Goal: Obtain resource: Download file/media

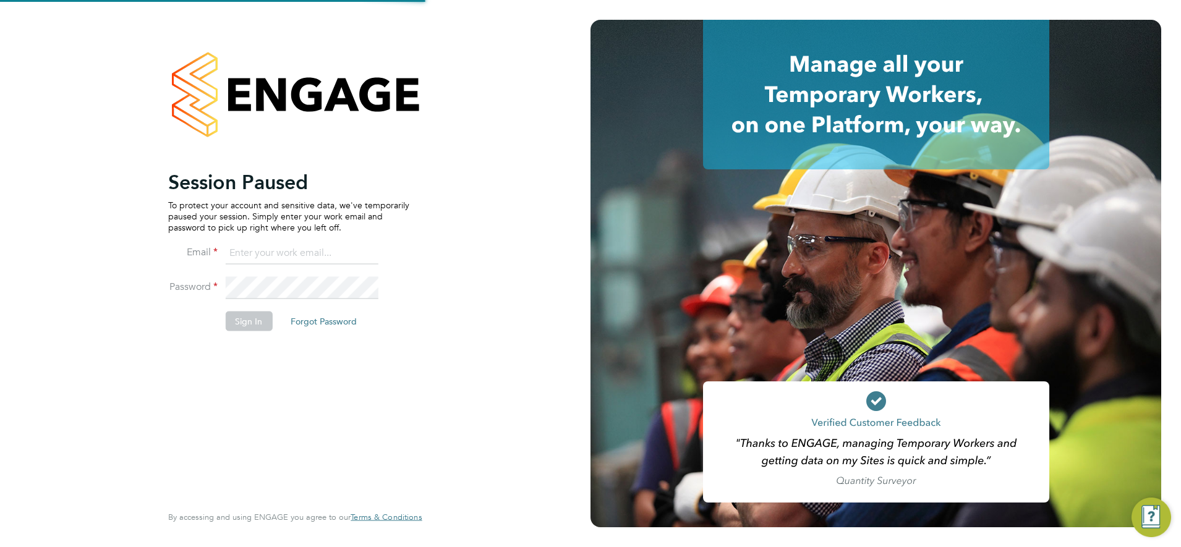
type input "chay.lee.wo@countrysidepartnerships.com"
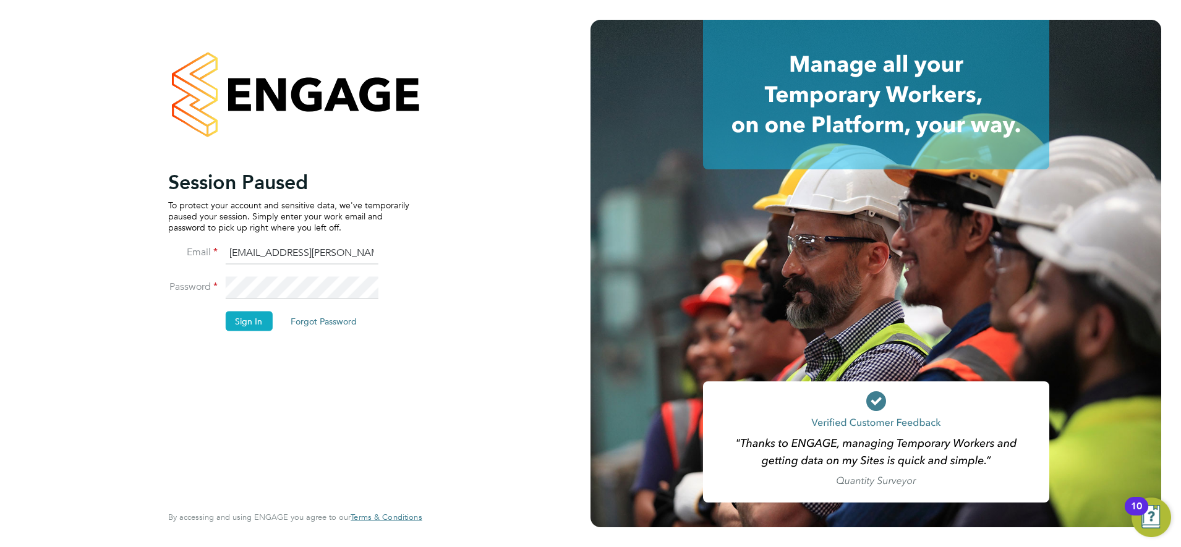
click at [255, 320] on button "Sign In" at bounding box center [248, 321] width 47 height 20
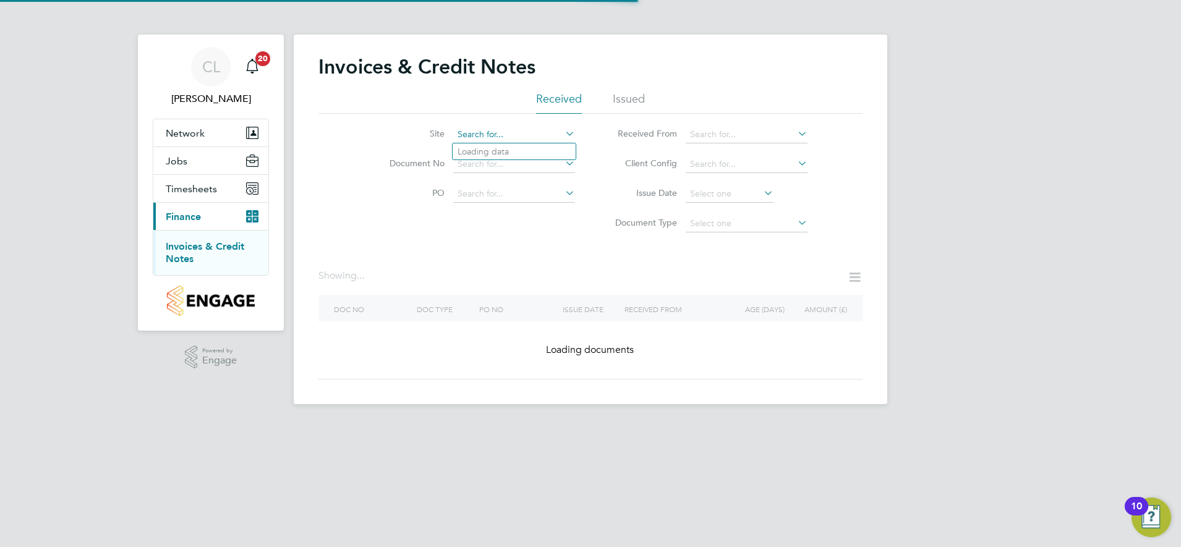
click at [525, 135] on input at bounding box center [514, 134] width 122 height 17
click at [347, 275] on div "Showing ..." at bounding box center [342, 276] width 48 height 13
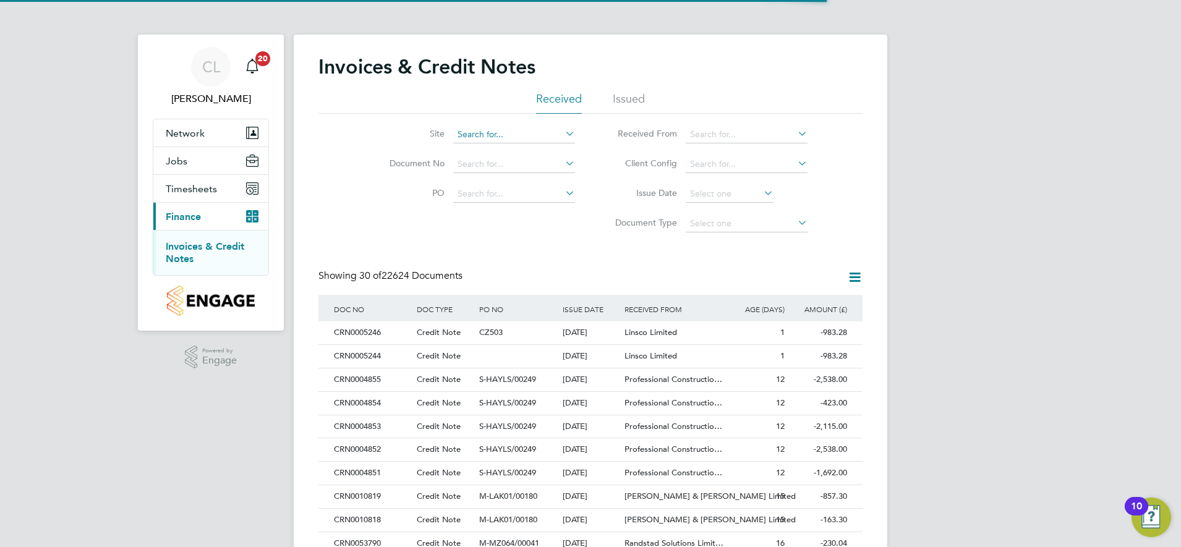
click at [496, 141] on input at bounding box center [514, 134] width 122 height 17
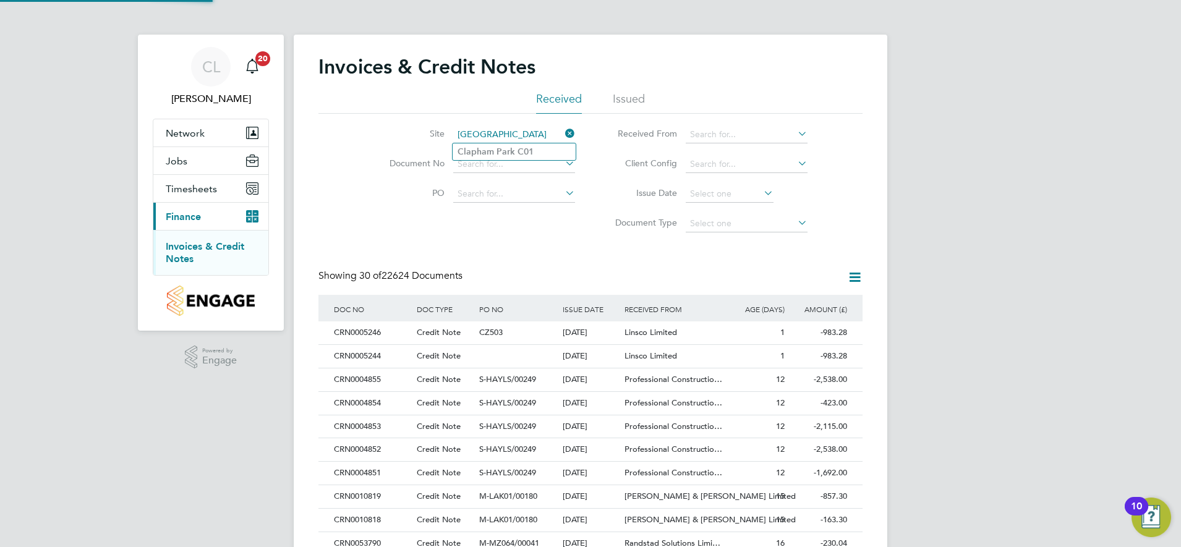
type input "[GEOGRAPHIC_DATA]"
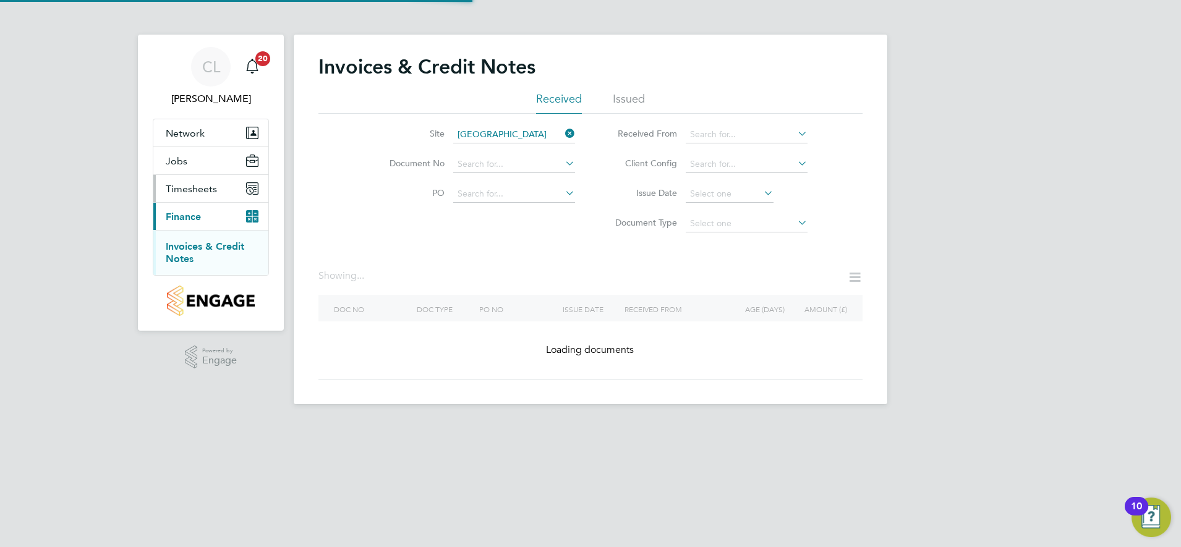
click at [197, 195] on button "Timesheets" at bounding box center [210, 188] width 115 height 27
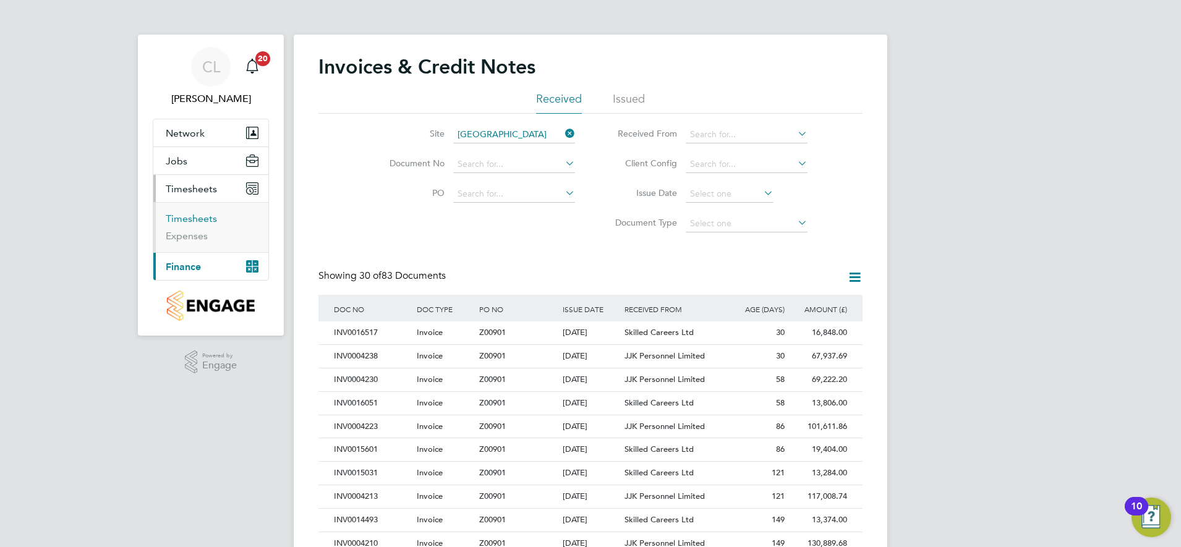
click at [197, 221] on link "Timesheets" at bounding box center [191, 219] width 51 height 12
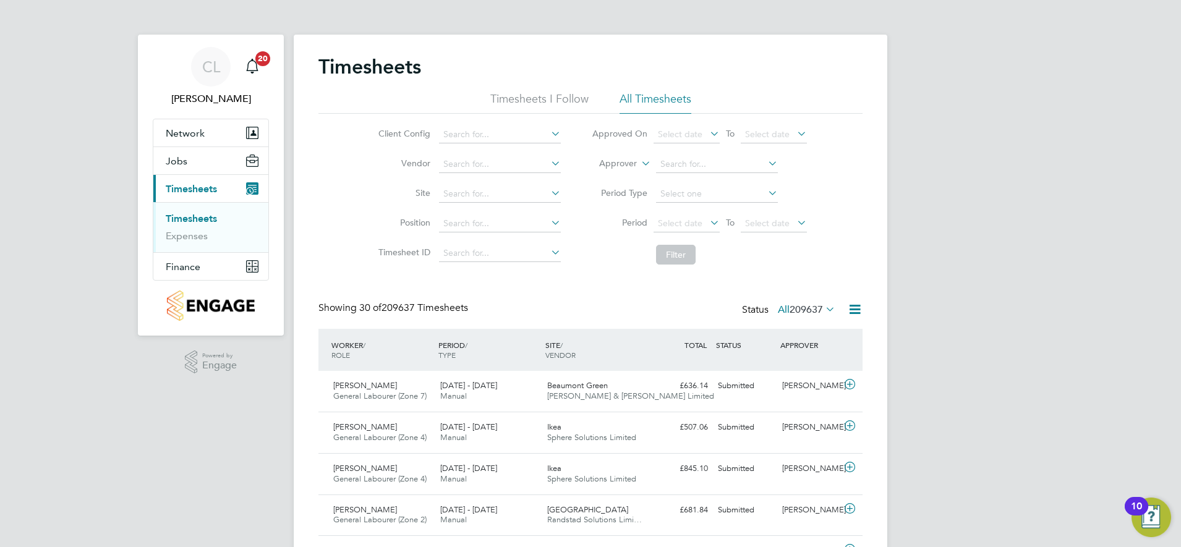
click at [765, 163] on icon at bounding box center [765, 163] width 0 height 17
click at [848, 200] on div "Client Config Vendor Site Position Timesheet ID Approved On Select date To Sele…" at bounding box center [590, 192] width 544 height 157
click at [707, 222] on icon at bounding box center [707, 222] width 0 height 17
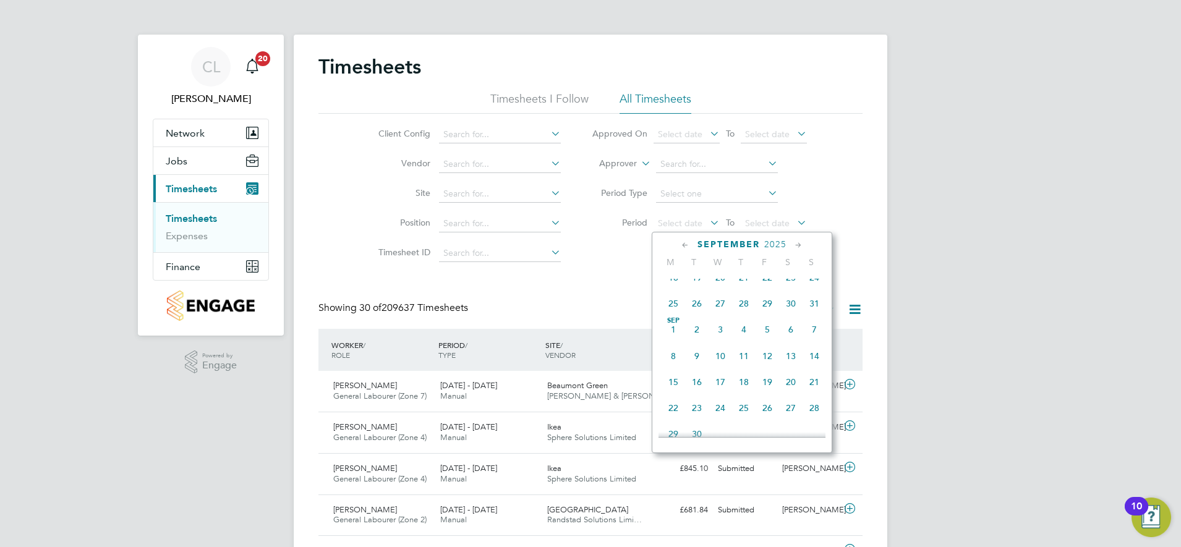
click at [816, 313] on span "31" at bounding box center [814, 303] width 23 height 23
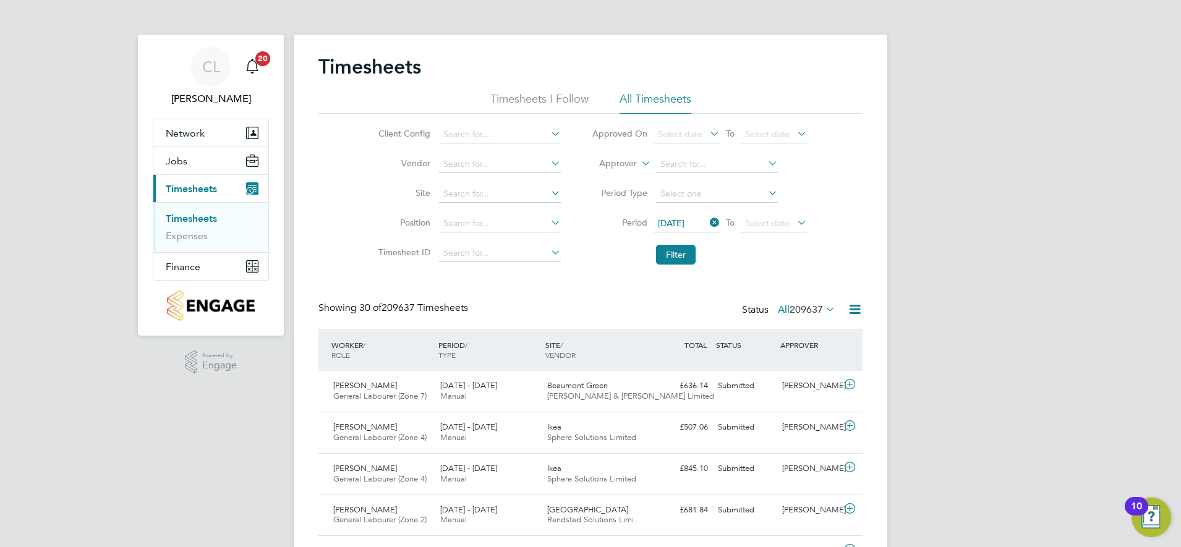
click at [795, 222] on icon at bounding box center [795, 222] width 0 height 17
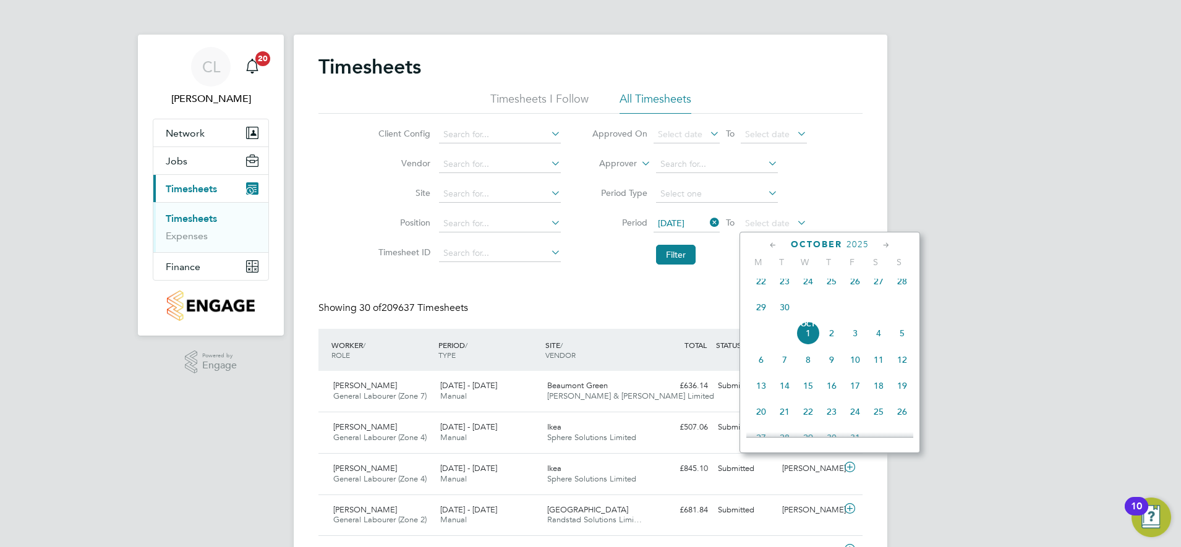
click at [814, 341] on span "[DATE]" at bounding box center [807, 333] width 23 height 23
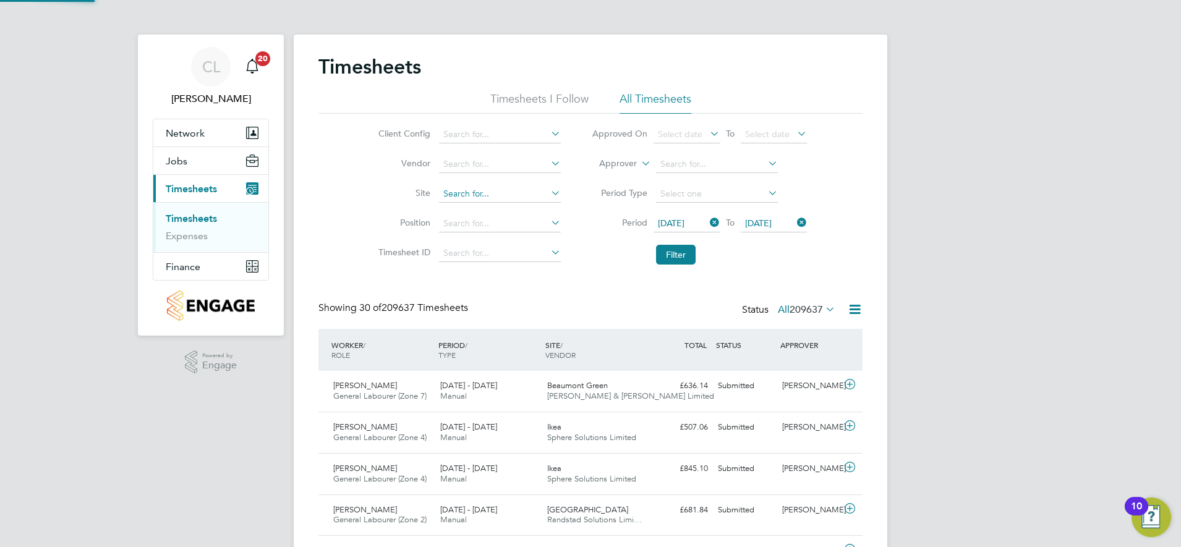
click at [490, 189] on input at bounding box center [500, 193] width 122 height 17
type input "[GEOGRAPHIC_DATA]"
click at [488, 165] on input at bounding box center [500, 164] width 122 height 17
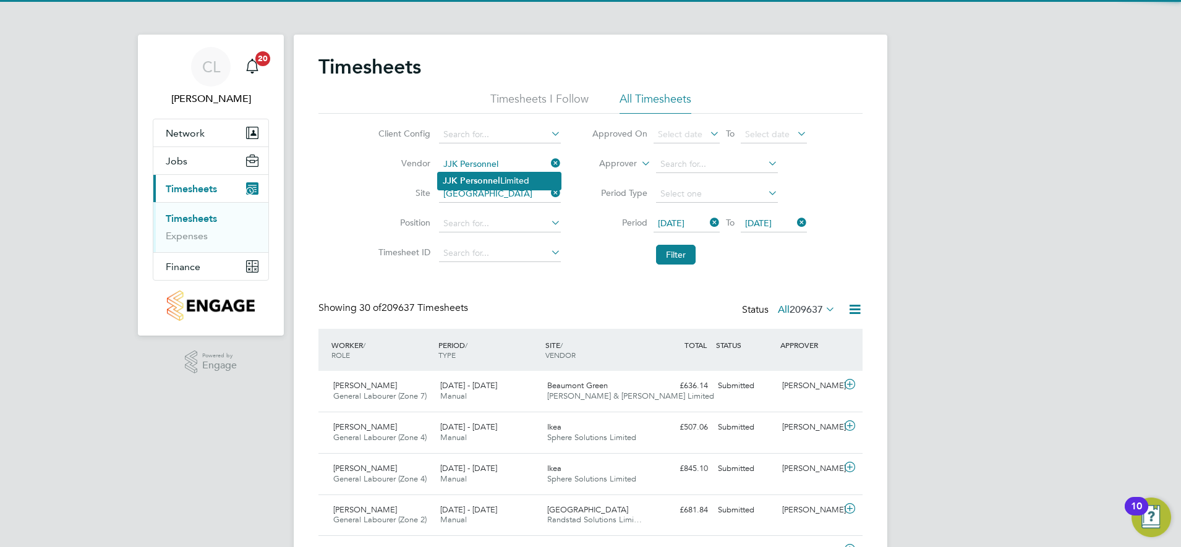
type input "JJK Personnel Limited"
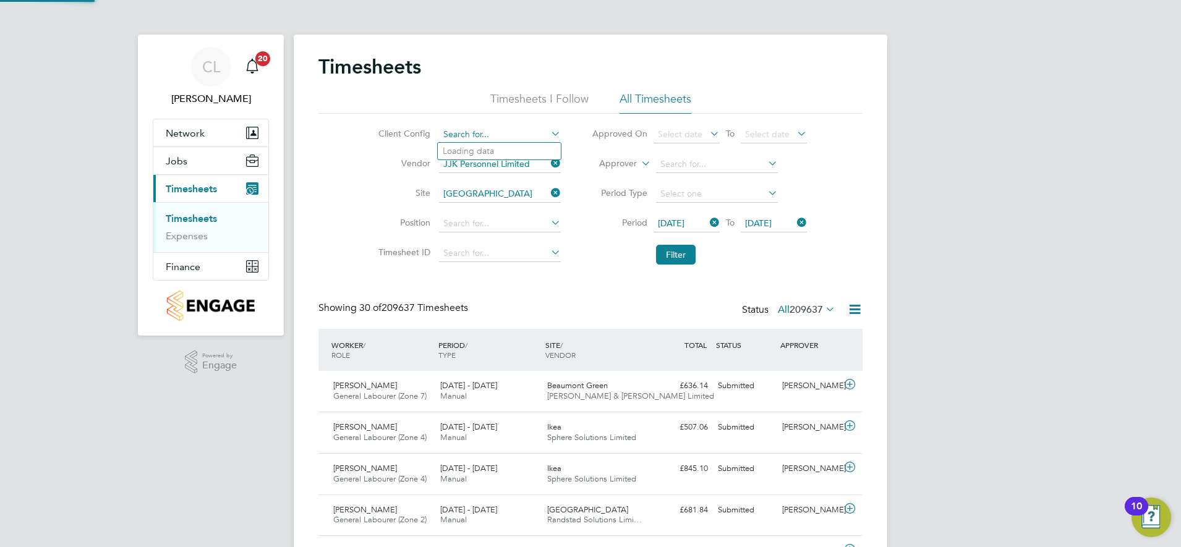
click at [502, 142] on input at bounding box center [500, 134] width 122 height 17
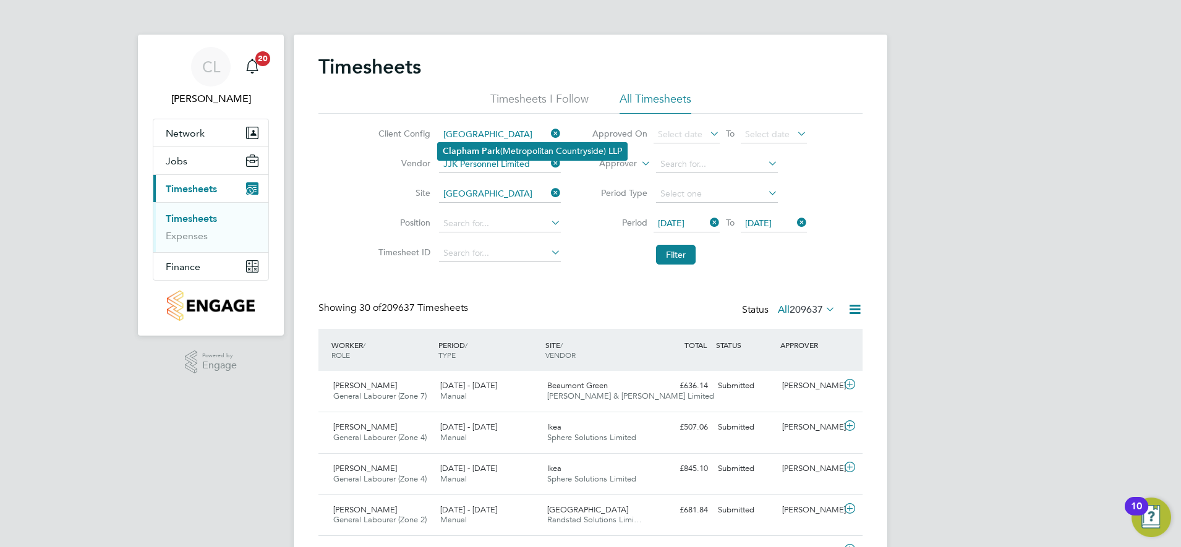
type input "[GEOGRAPHIC_DATA] ([GEOGRAPHIC_DATA]) LLP"
click at [673, 252] on button "Filter" at bounding box center [676, 255] width 40 height 20
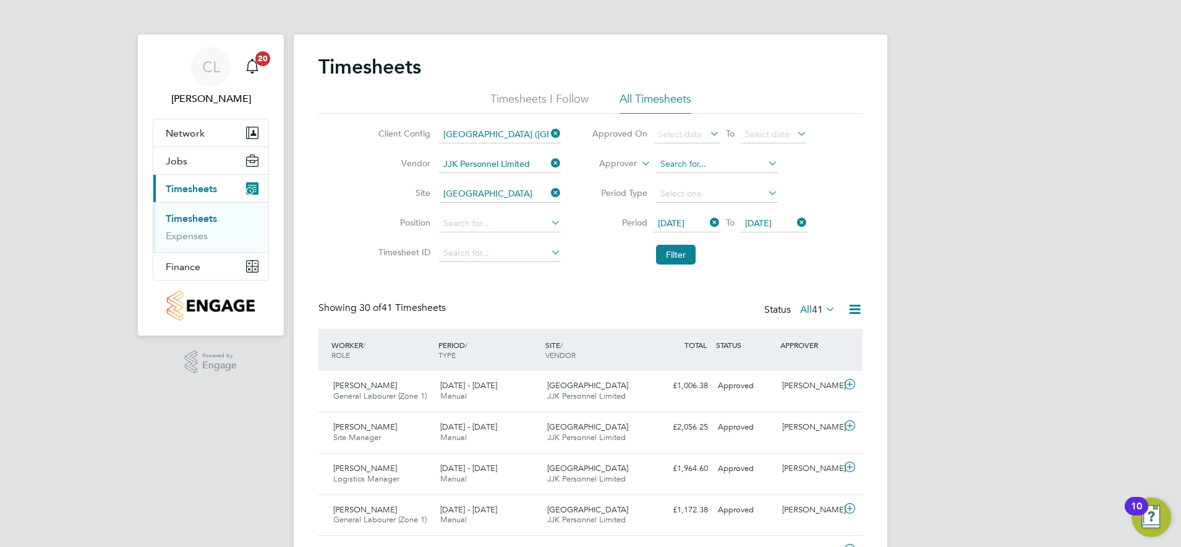
click at [682, 170] on input at bounding box center [717, 164] width 122 height 17
click at [765, 159] on icon at bounding box center [765, 163] width 0 height 17
click at [707, 130] on icon at bounding box center [707, 133] width 0 height 17
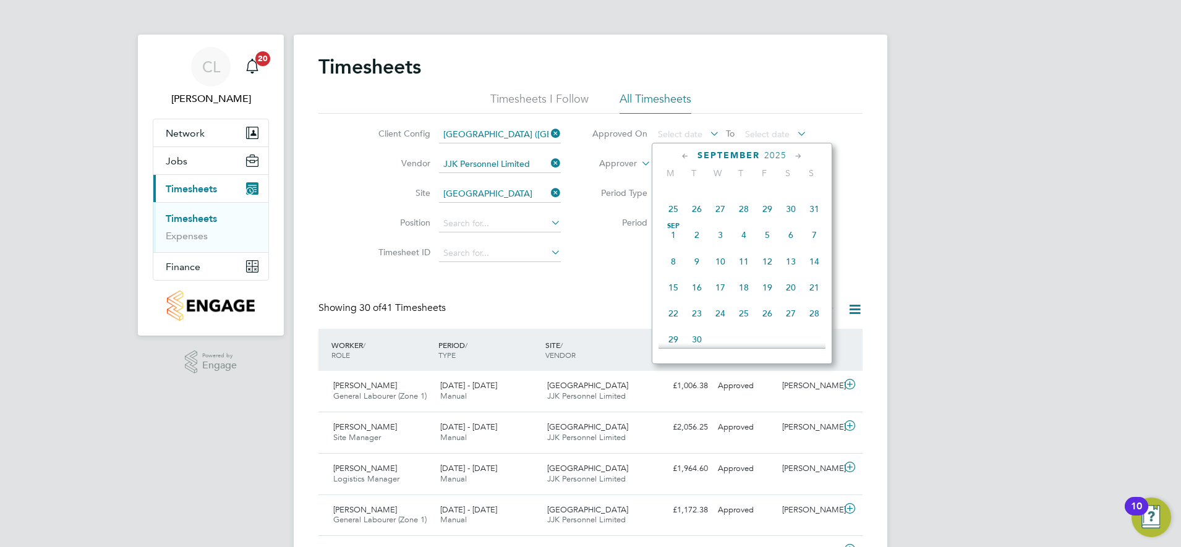
click at [675, 241] on span "[DATE]" at bounding box center [673, 234] width 23 height 23
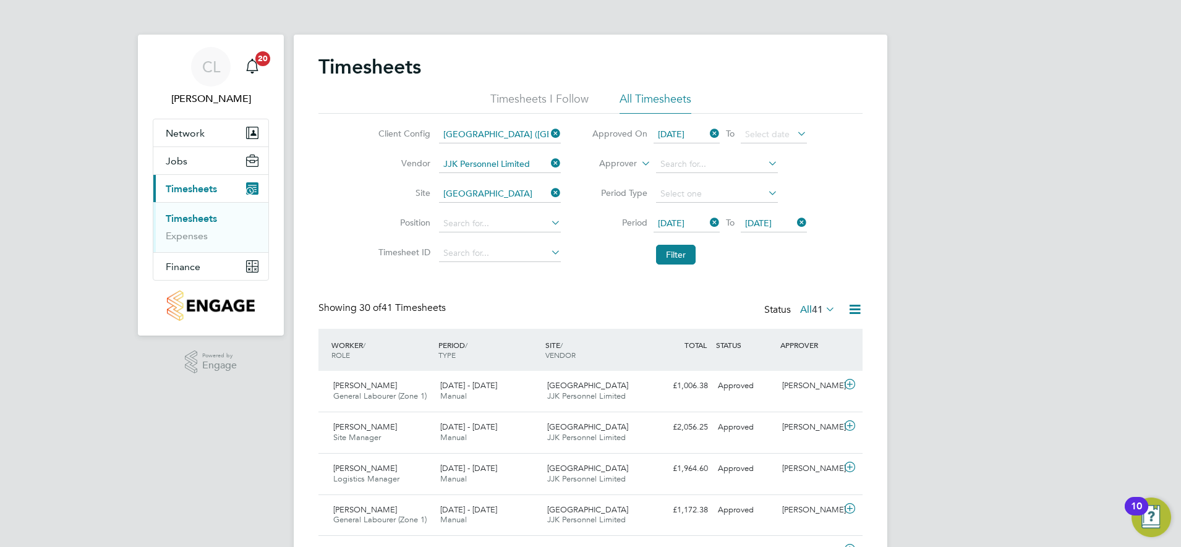
click at [795, 132] on icon at bounding box center [795, 133] width 0 height 17
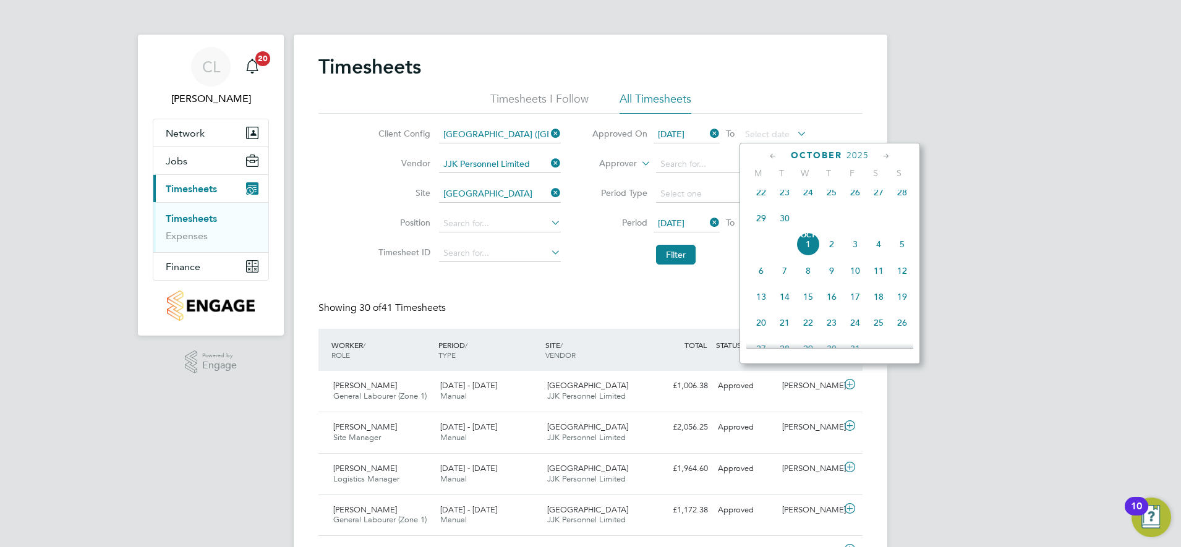
click at [808, 252] on span "[DATE]" at bounding box center [807, 243] width 23 height 23
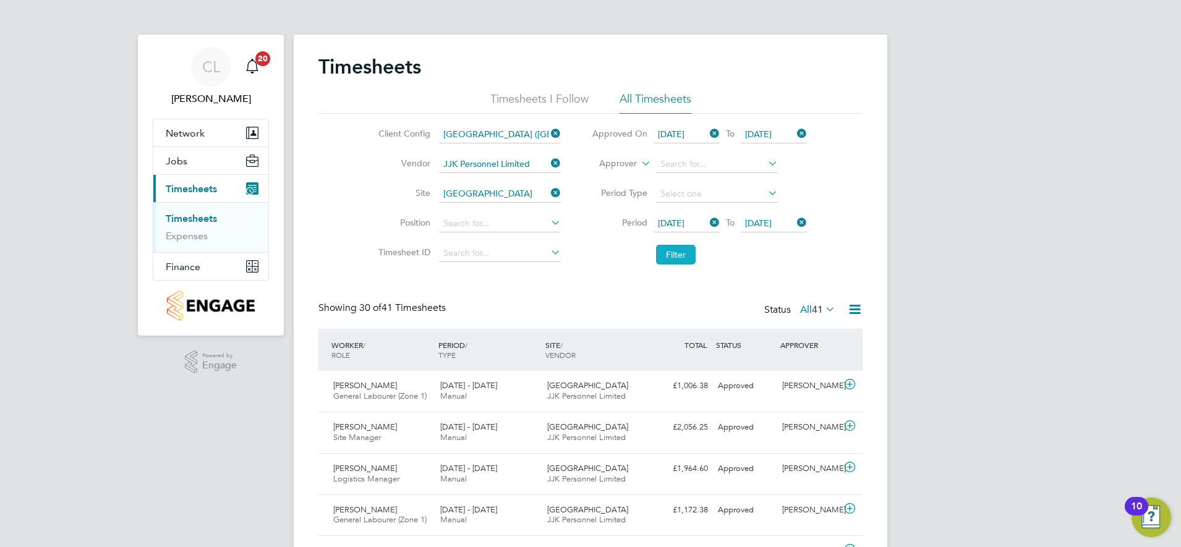
click at [683, 257] on button "Filter" at bounding box center [676, 255] width 40 height 20
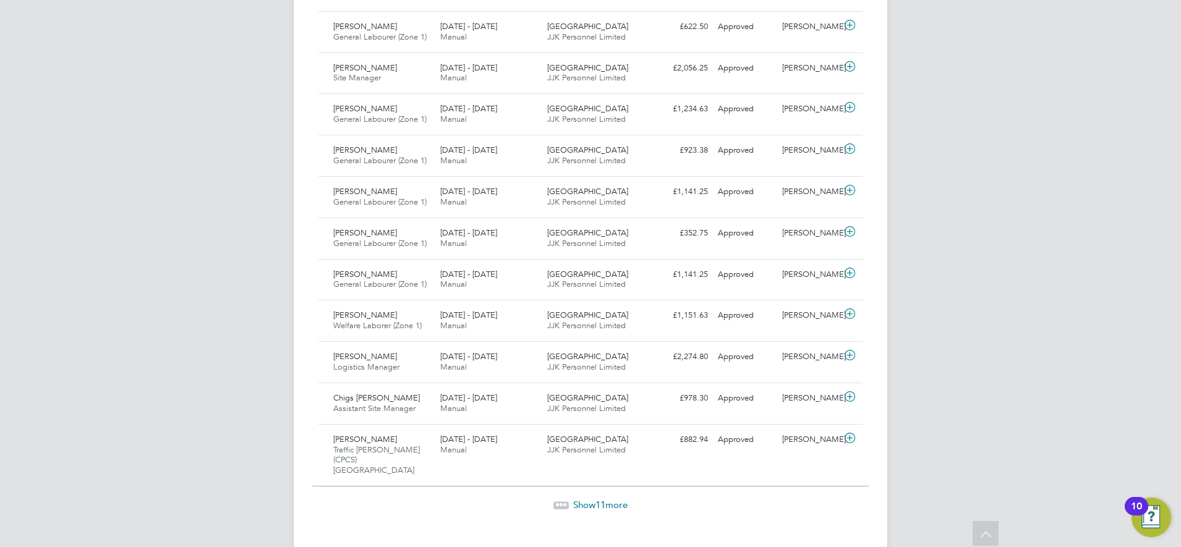
click at [605, 499] on span "11" at bounding box center [600, 505] width 10 height 12
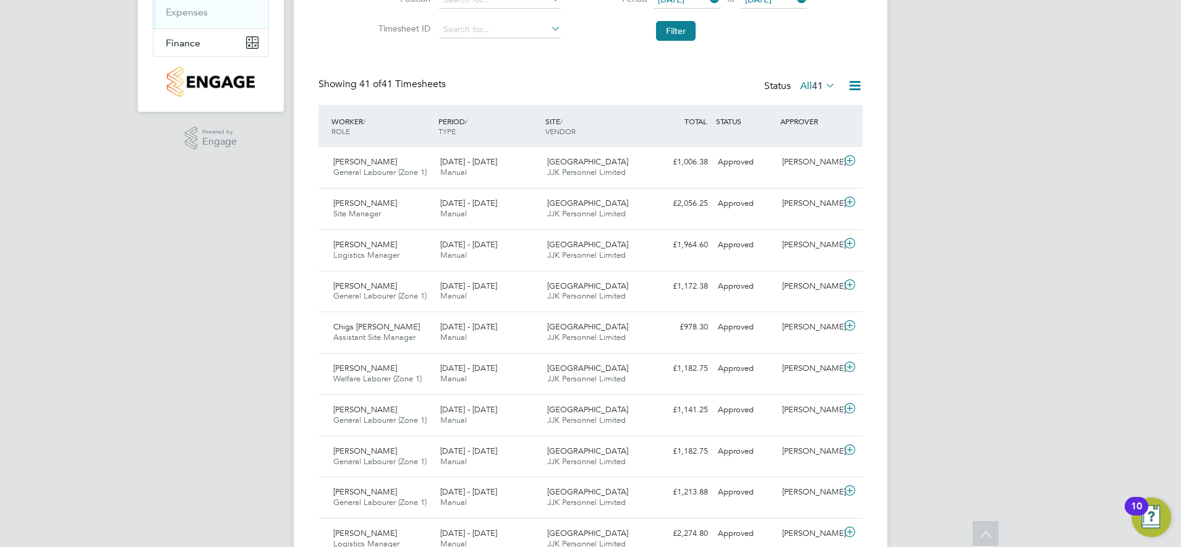
click at [857, 83] on icon at bounding box center [854, 85] width 15 height 15
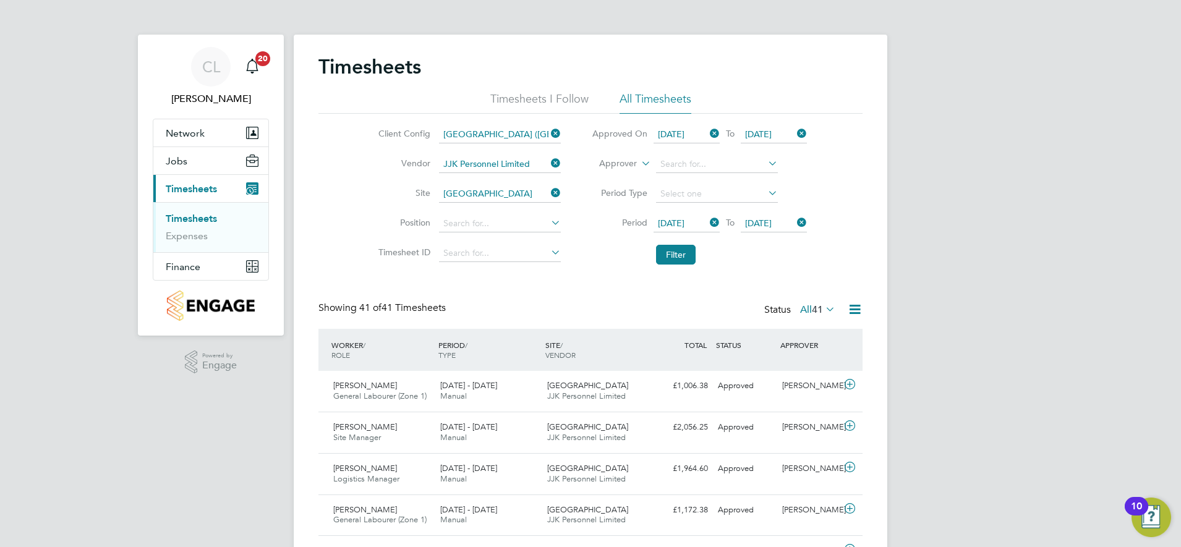
click at [852, 305] on icon at bounding box center [854, 309] width 15 height 15
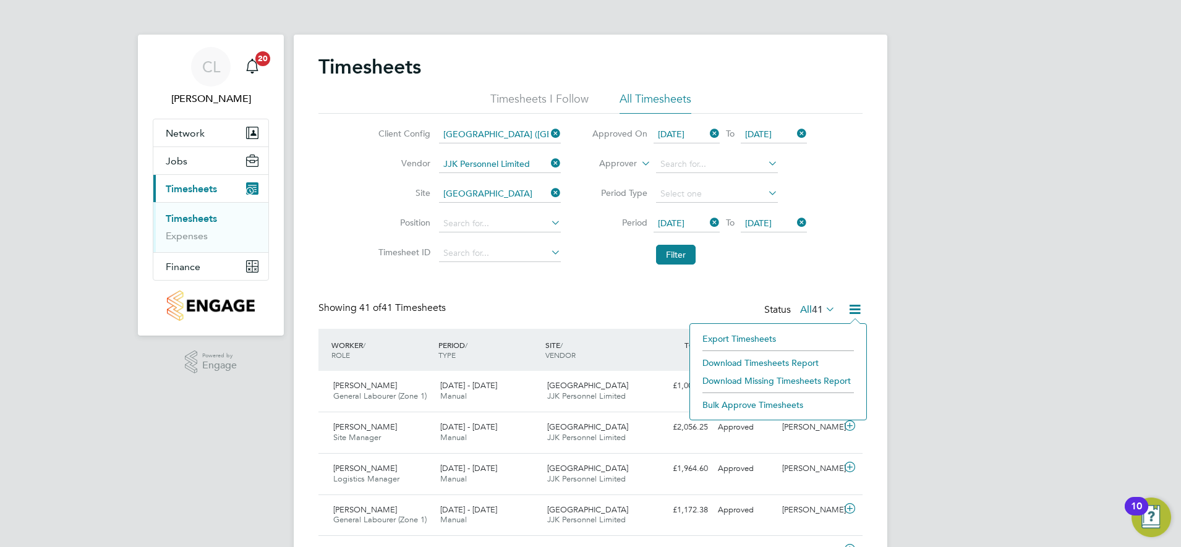
click at [754, 365] on li "Download Timesheets Report" at bounding box center [778, 362] width 164 height 17
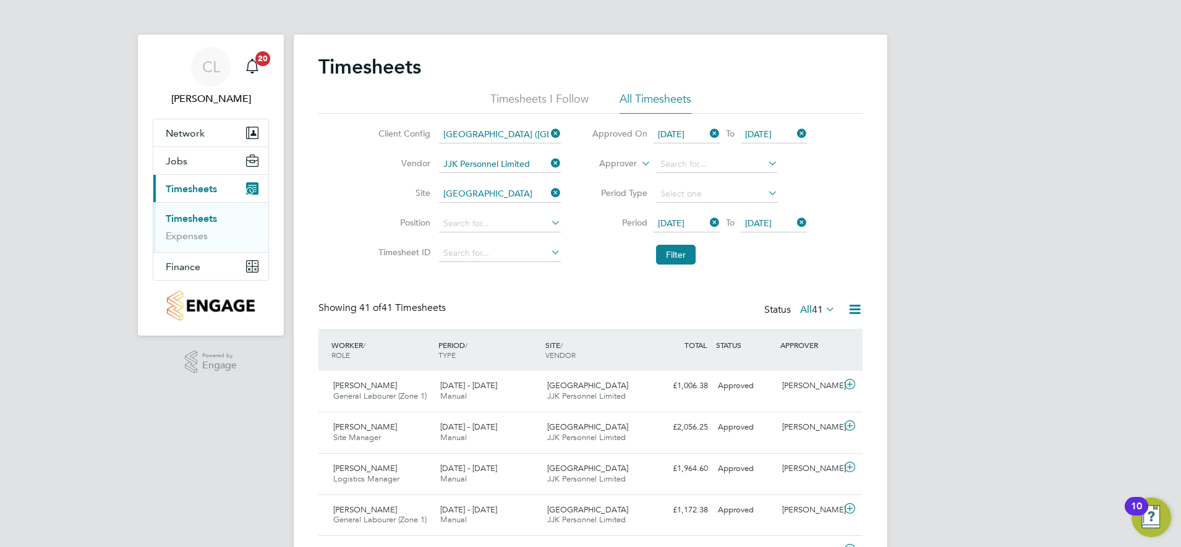
click at [548, 165] on icon at bounding box center [548, 163] width 0 height 17
click at [509, 156] on input at bounding box center [500, 164] width 122 height 17
click at [509, 171] on input "Skilled car" at bounding box center [500, 164] width 122 height 17
click at [508, 179] on li "Skilled Car eers Ltd" at bounding box center [499, 181] width 123 height 17
type input "Skilled Careers Ltd"
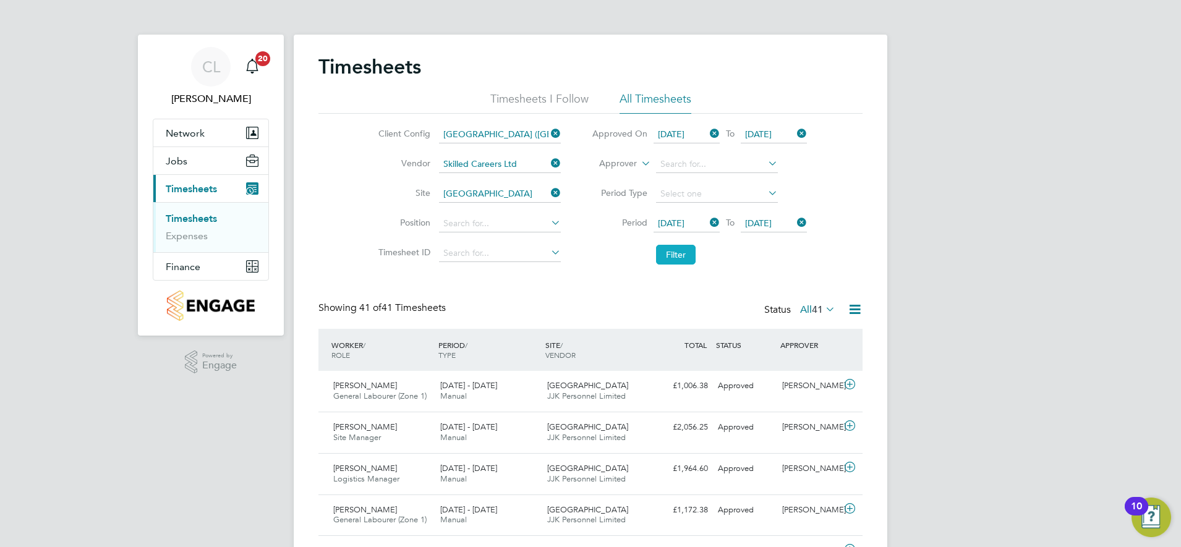
click at [684, 254] on button "Filter" at bounding box center [676, 255] width 40 height 20
click at [858, 309] on icon at bounding box center [854, 309] width 15 height 15
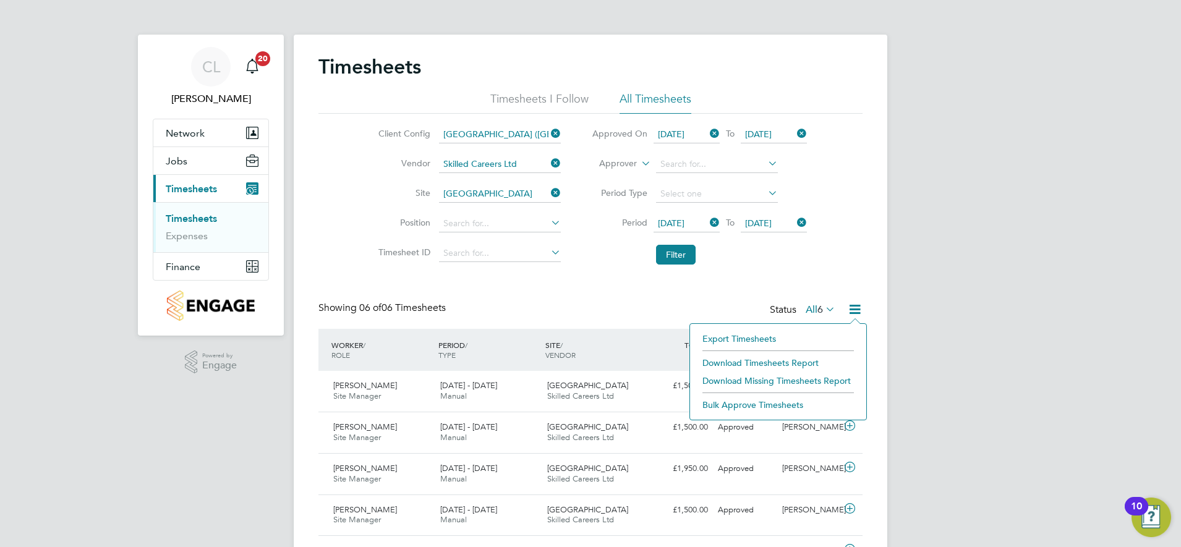
click at [748, 363] on li "Download Timesheets Report" at bounding box center [778, 362] width 164 height 17
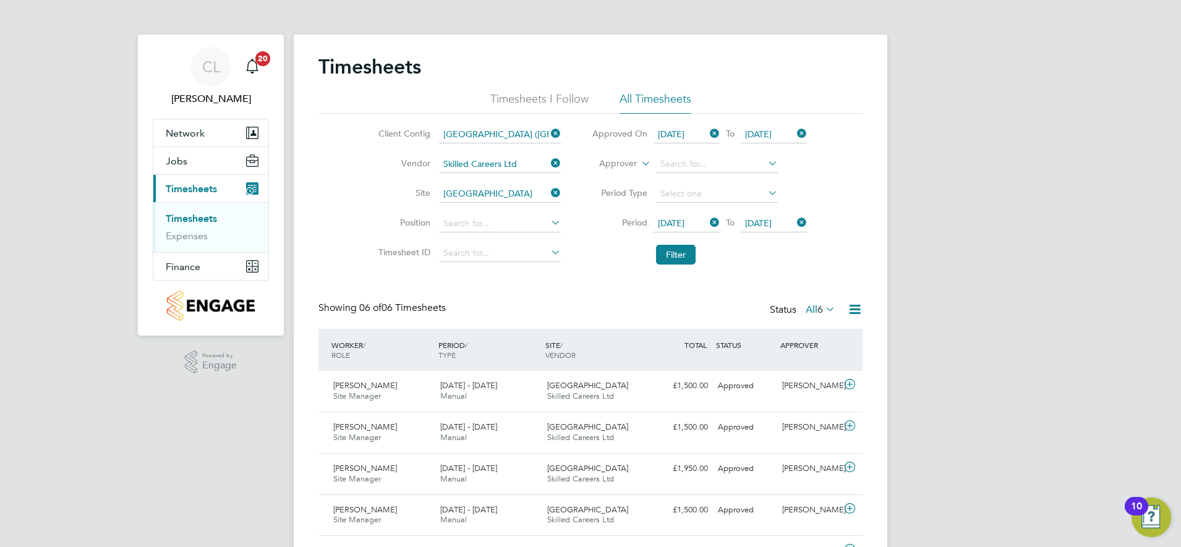
click at [548, 192] on icon at bounding box center [548, 192] width 0 height 17
click at [523, 190] on input at bounding box center [500, 193] width 122 height 17
type input "Clapham Park B01"
click at [522, 205] on li "Clapham Park B01" at bounding box center [499, 211] width 123 height 17
click at [679, 254] on button "Filter" at bounding box center [676, 255] width 40 height 20
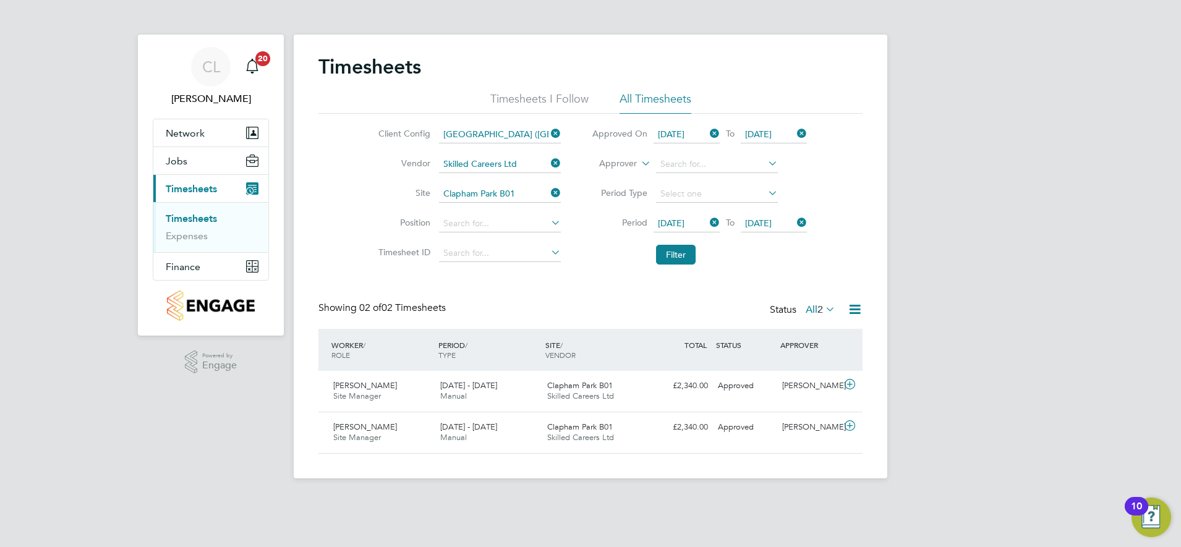
click at [548, 168] on icon at bounding box center [548, 163] width 0 height 17
click at [505, 161] on input at bounding box center [500, 164] width 122 height 17
type input "Simcott Personnel Management Limited"
click at [677, 253] on button "Filter" at bounding box center [676, 255] width 40 height 20
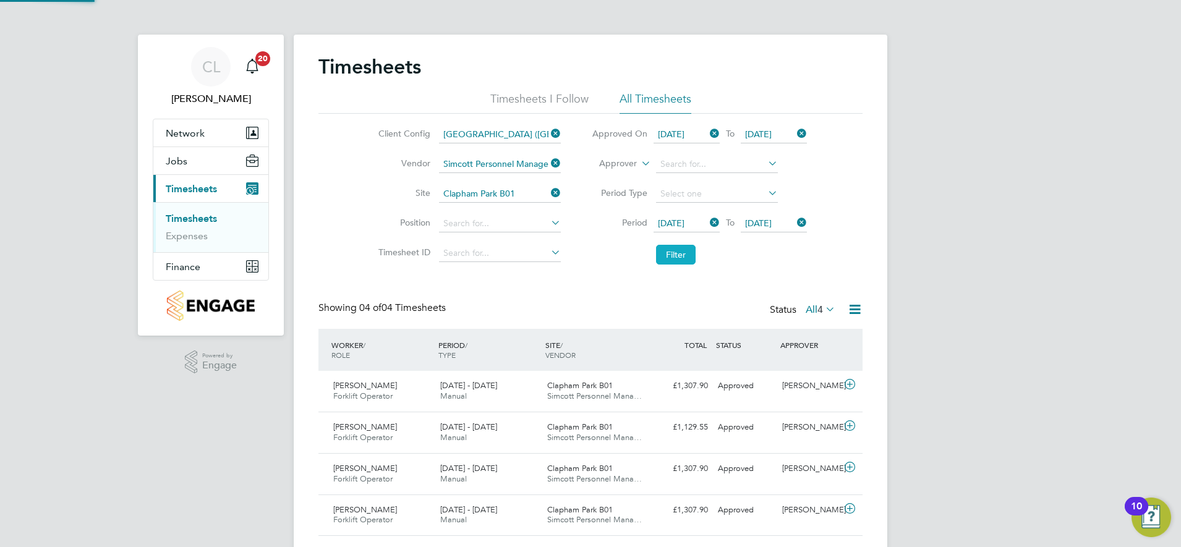
scroll to position [32, 108]
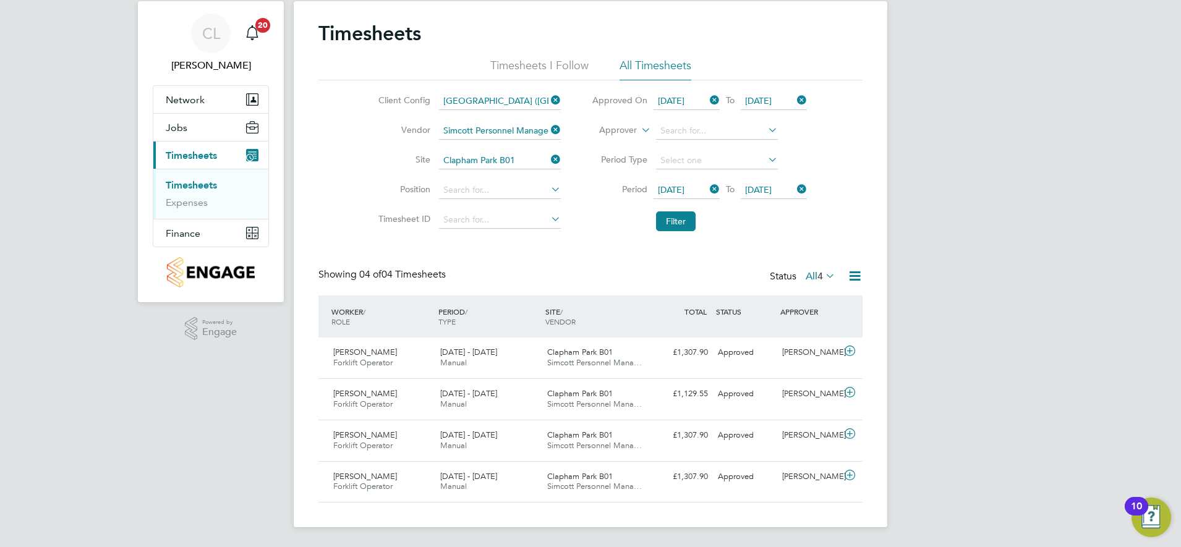
click at [859, 274] on icon at bounding box center [854, 275] width 15 height 15
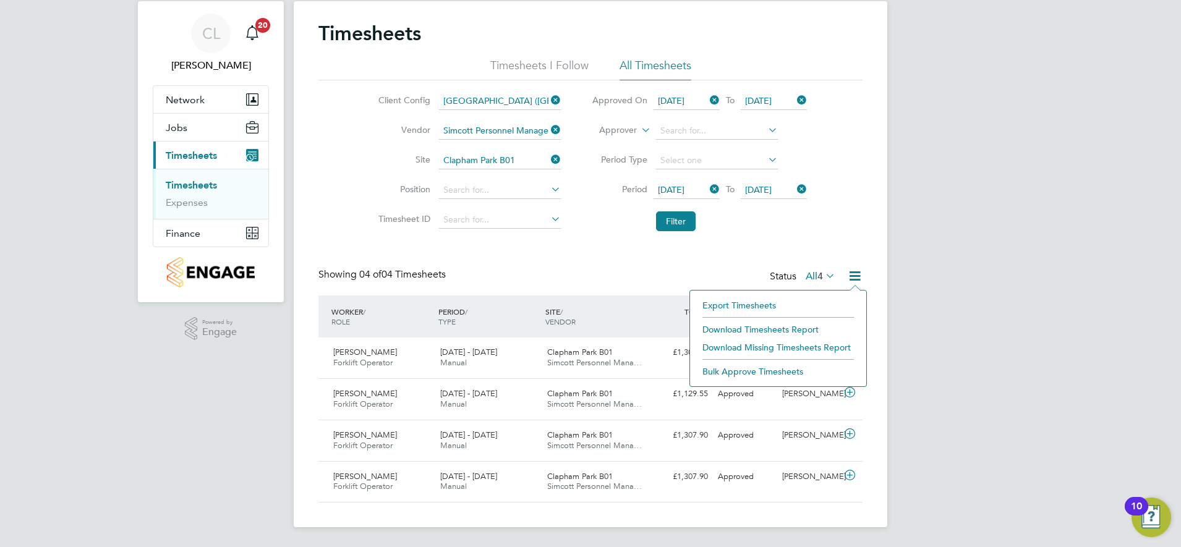
click at [739, 332] on li "Download Timesheets Report" at bounding box center [778, 329] width 164 height 17
